Goal: Task Accomplishment & Management: Complete application form

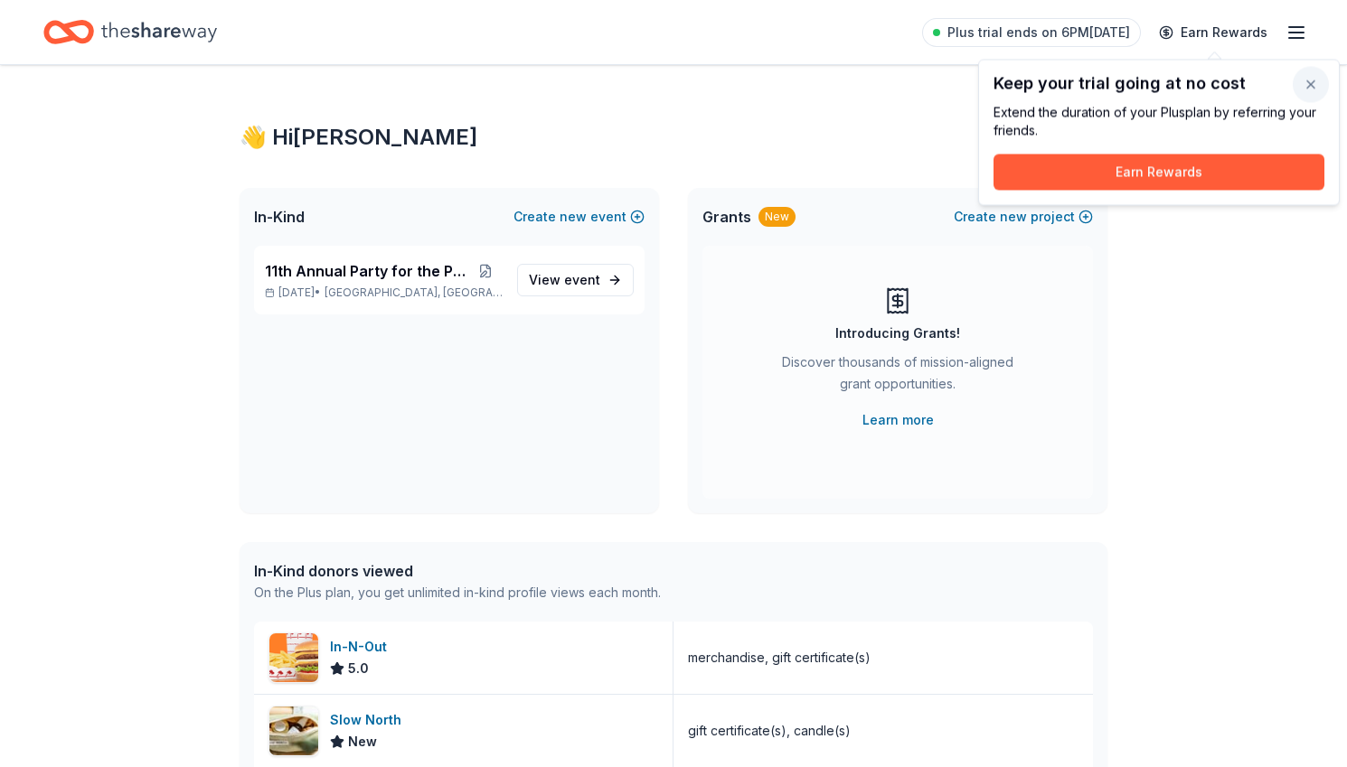
click at [1316, 87] on button "button" at bounding box center [1311, 85] width 36 height 36
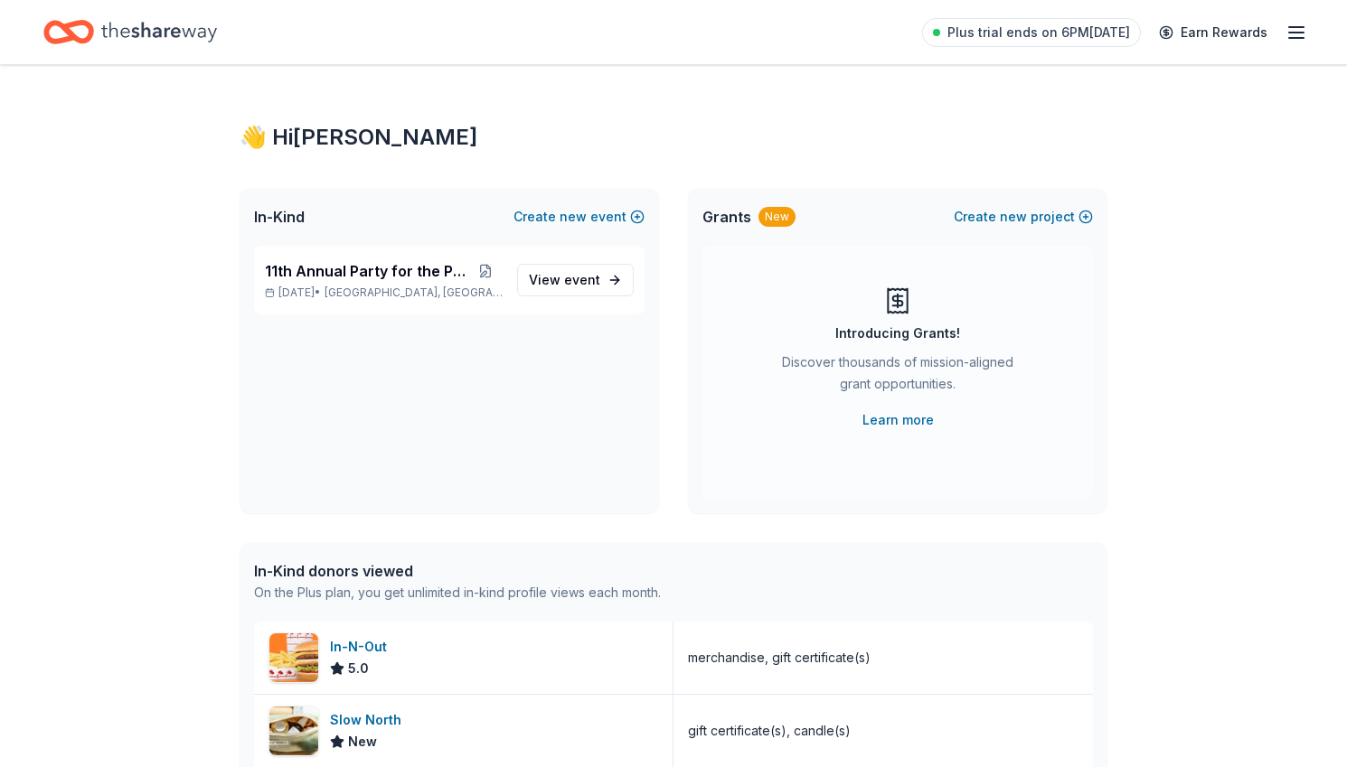
click at [1300, 39] on icon "button" at bounding box center [1296, 33] width 22 height 22
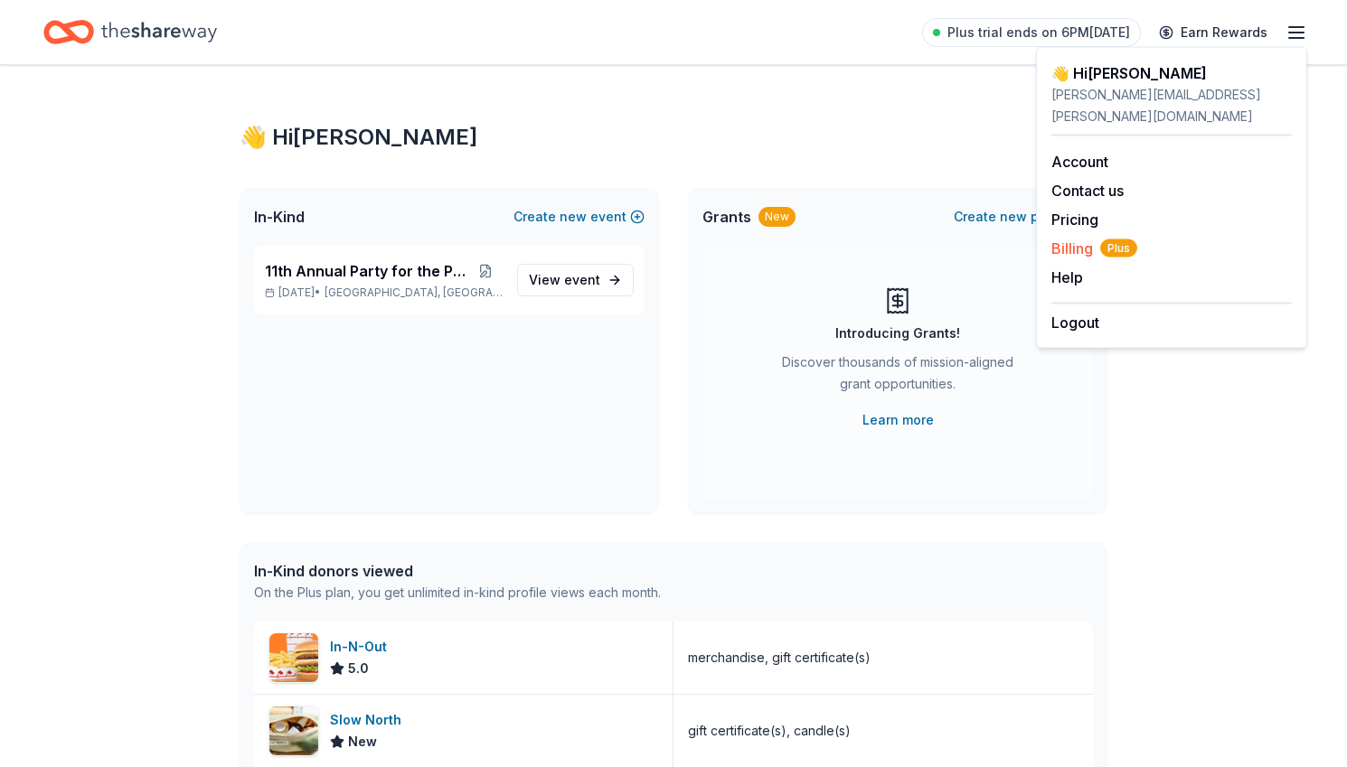
click at [1070, 238] on span "Billing Plus" at bounding box center [1094, 249] width 86 height 22
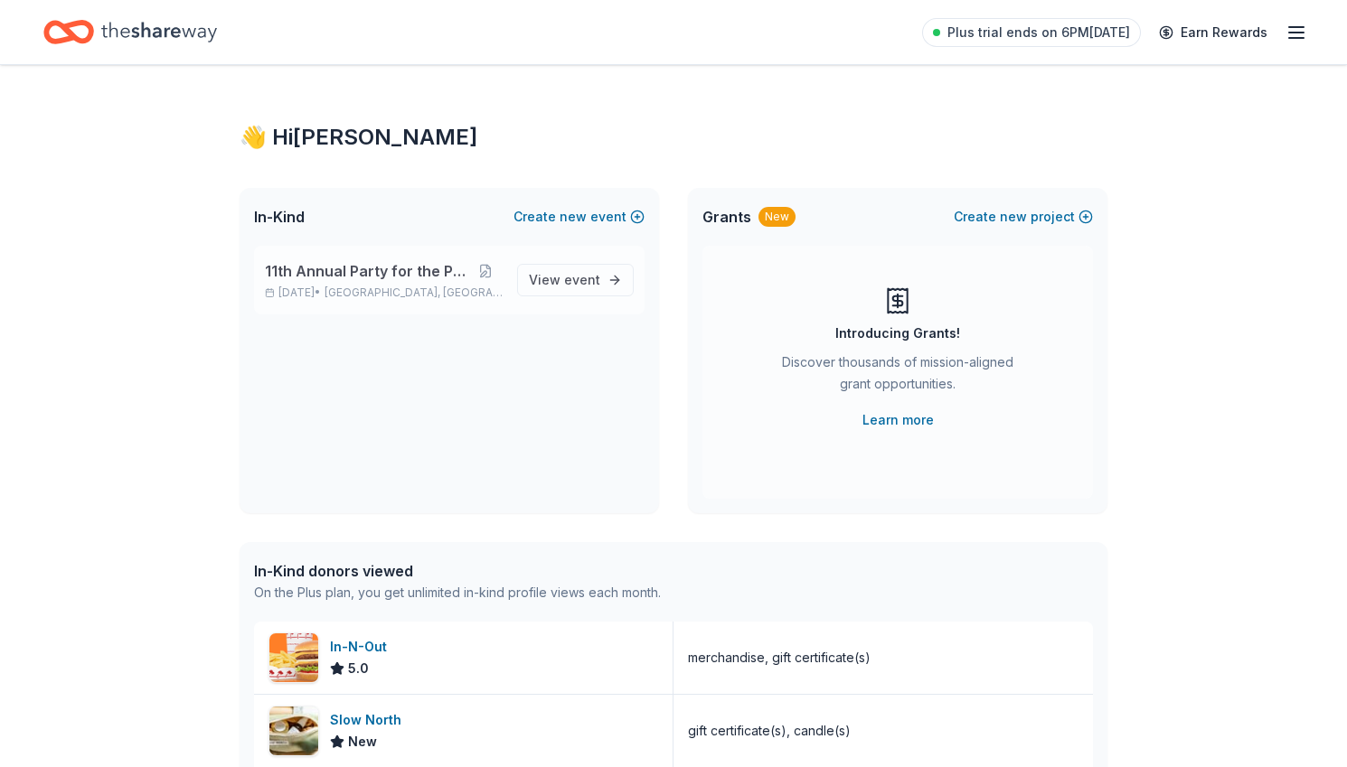
click at [396, 277] on span "11th Annual Party for the Parks" at bounding box center [367, 271] width 204 height 22
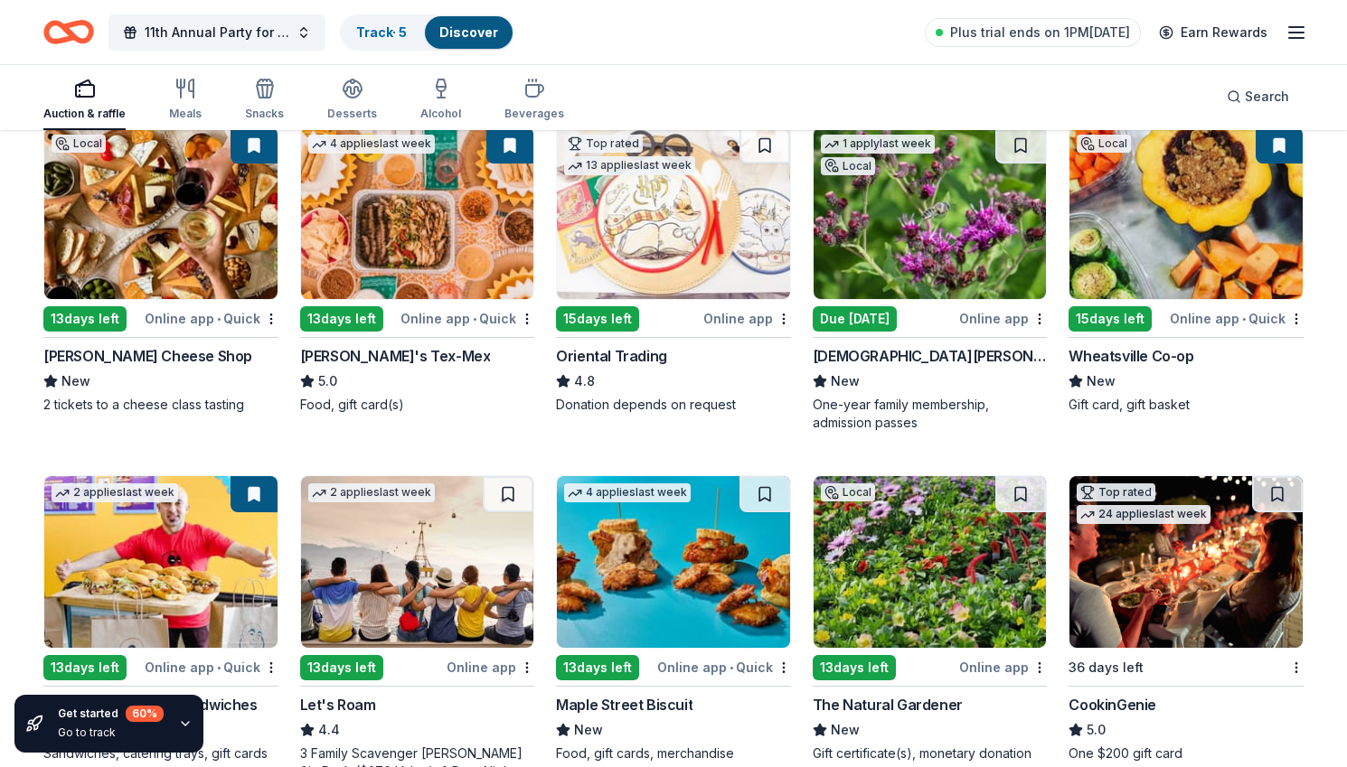
scroll to position [207, 0]
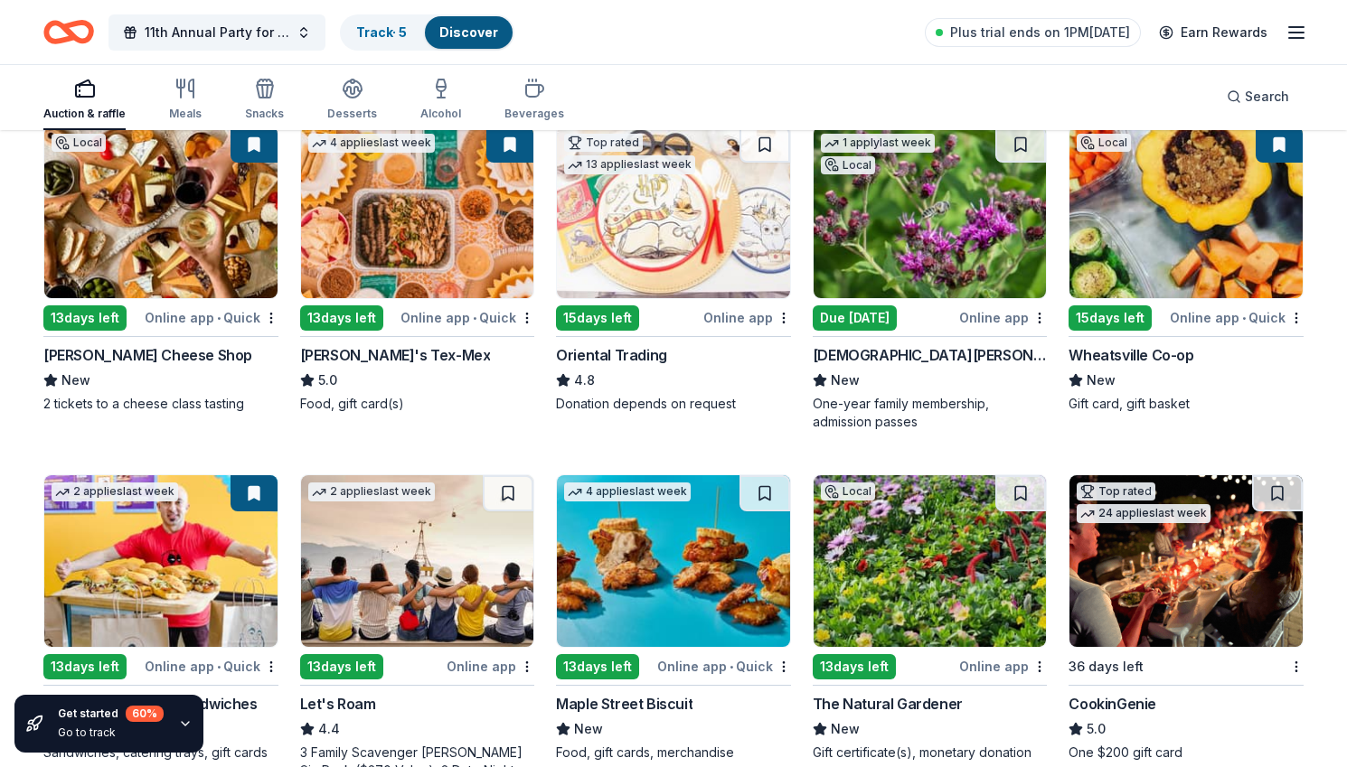
click at [933, 357] on div "Lady Bird Johnson Wildflower Center" at bounding box center [930, 355] width 235 height 22
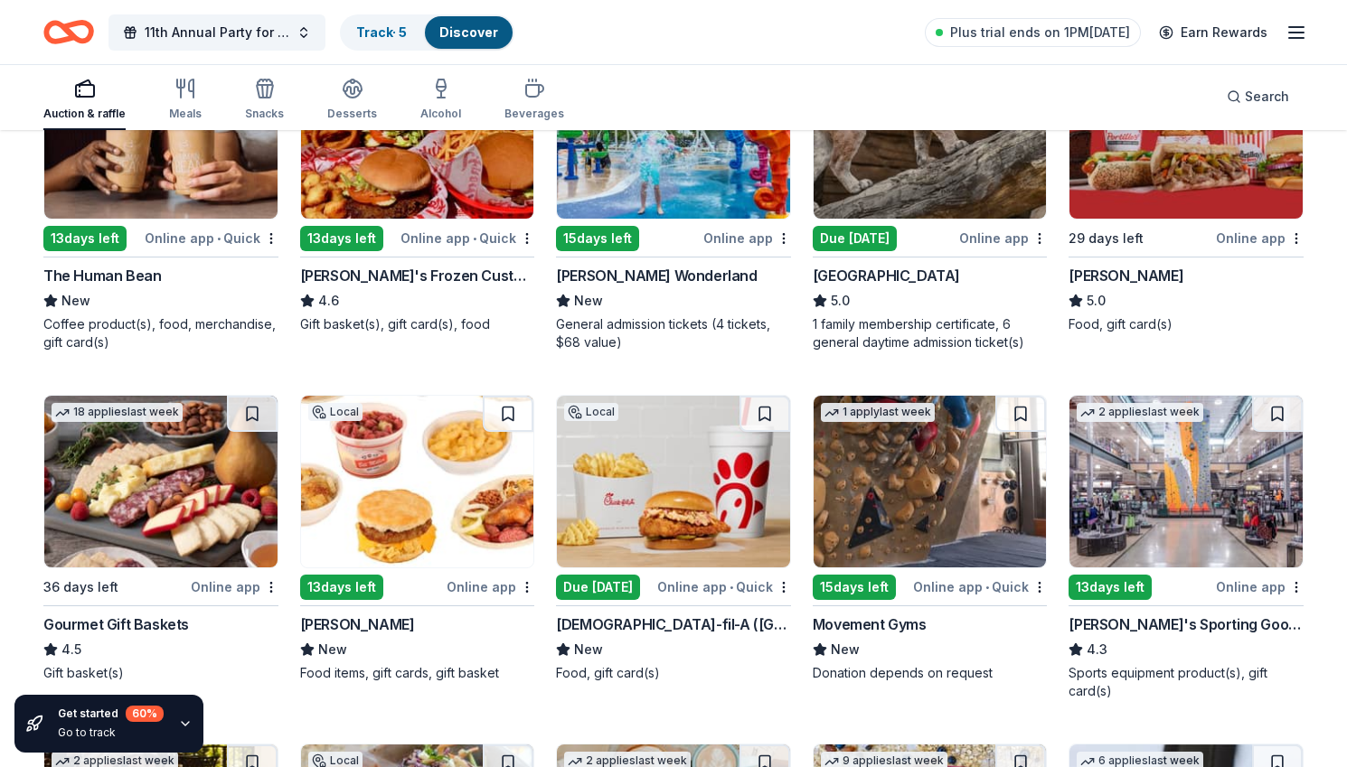
scroll to position [2300, 0]
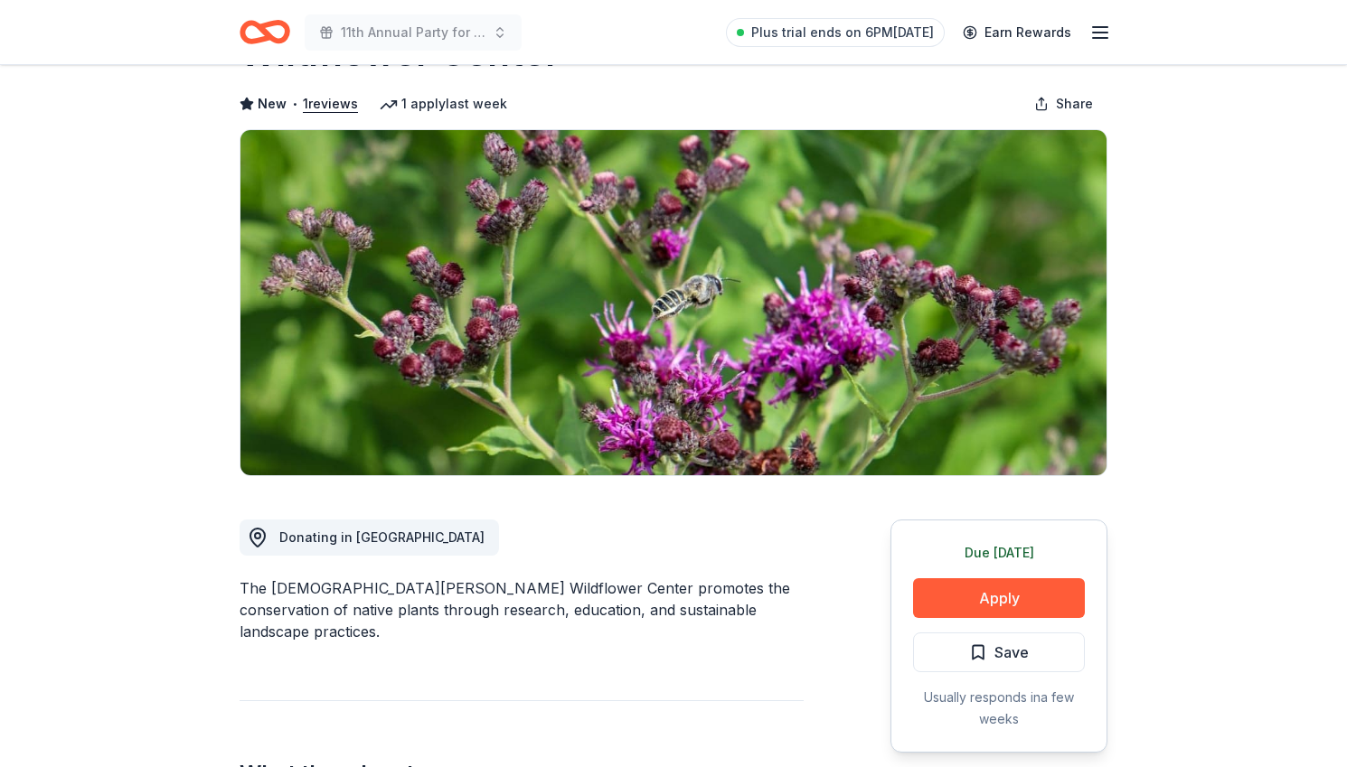
scroll to position [232, 0]
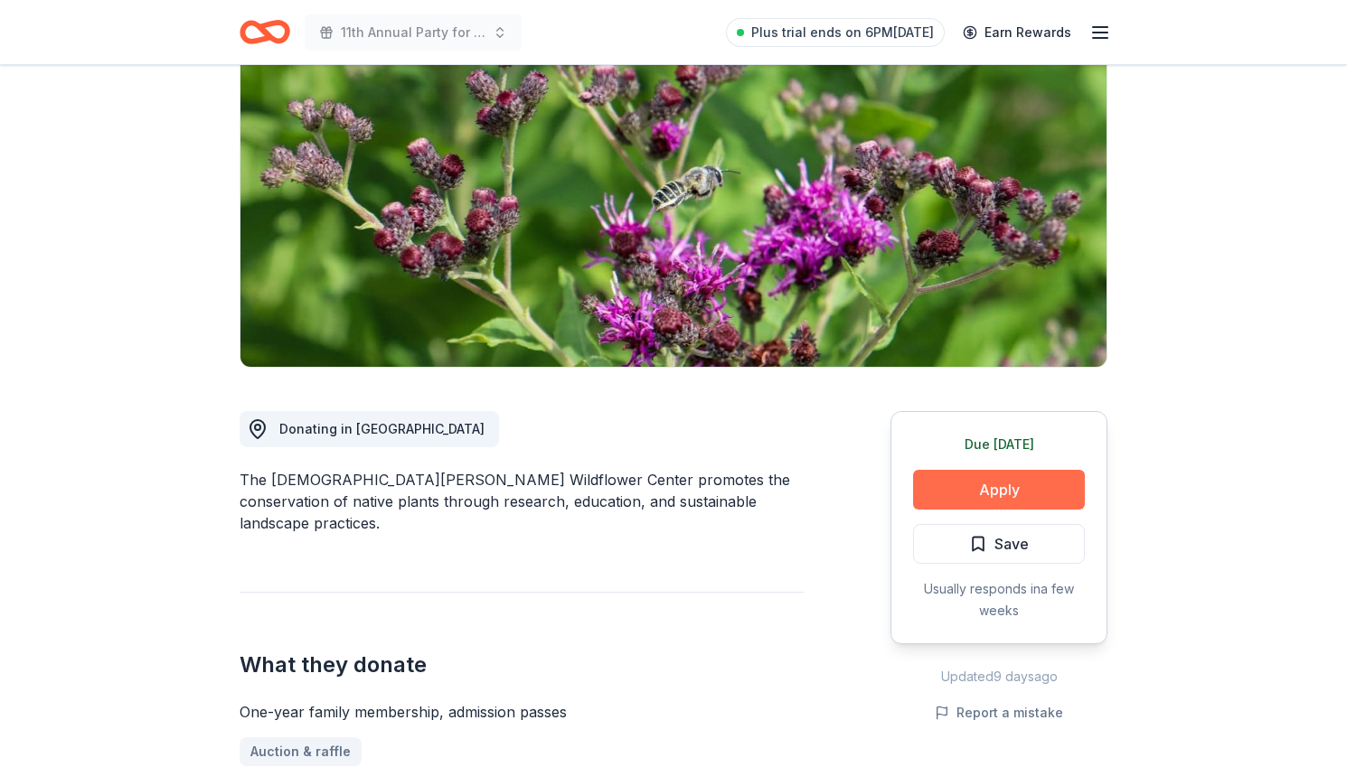
click at [952, 470] on button "Apply" at bounding box center [999, 490] width 172 height 40
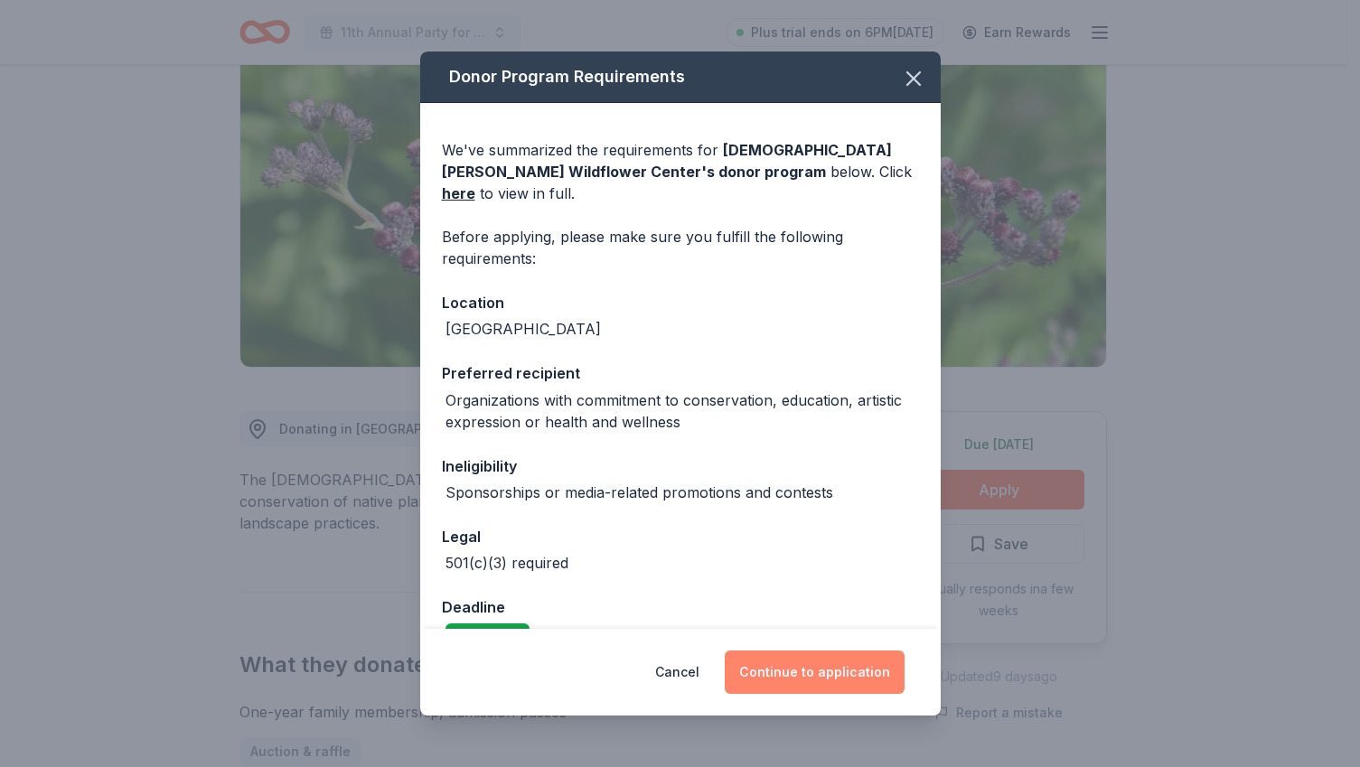
click at [829, 673] on button "Continue to application" at bounding box center [815, 672] width 180 height 43
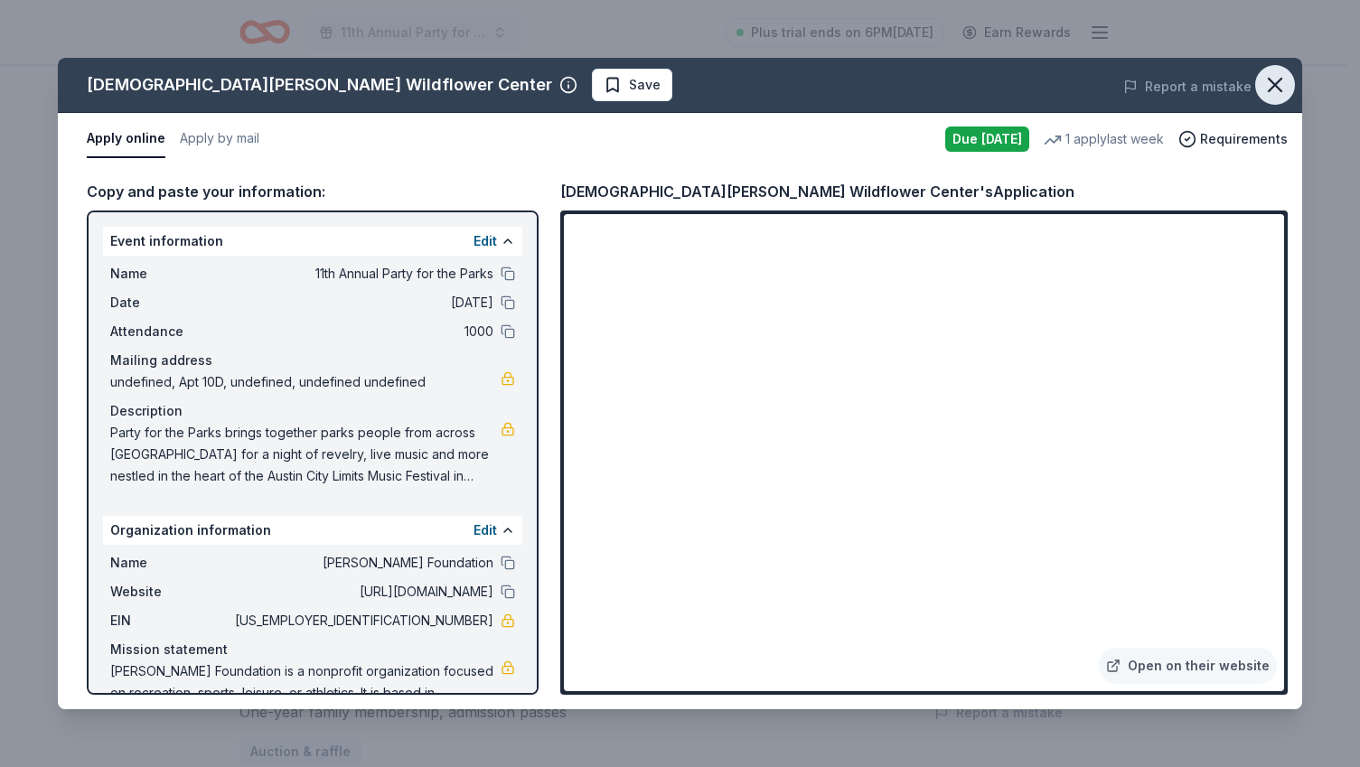
click at [1265, 76] on icon "button" at bounding box center [1275, 84] width 25 height 25
